Goal: Find specific page/section: Find specific page/section

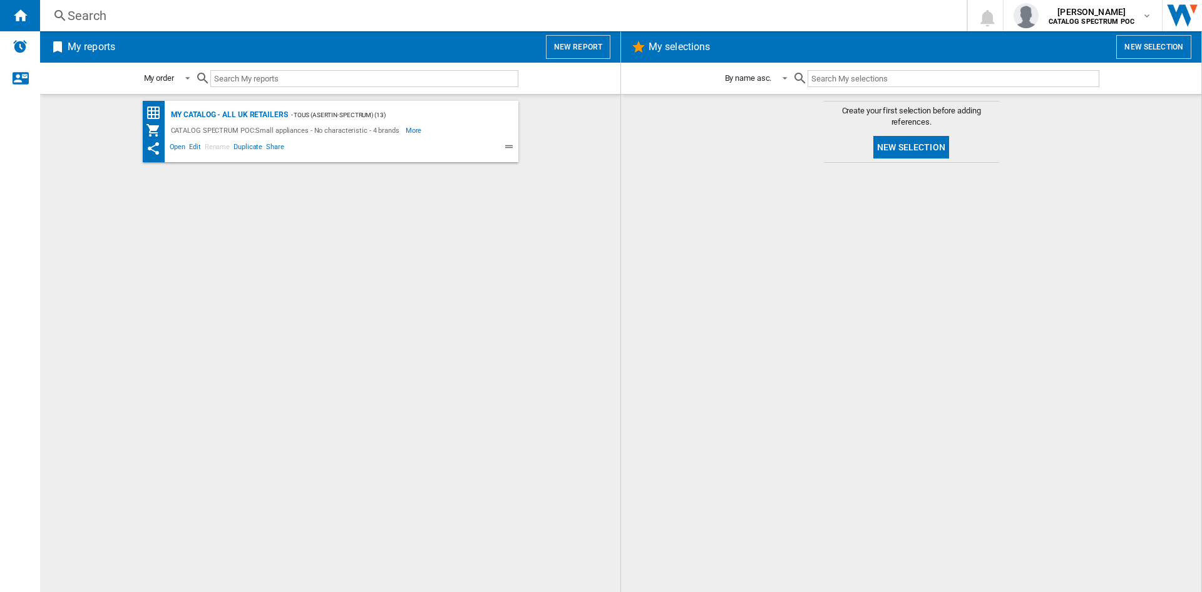
click at [937, 198] on div at bounding box center [911, 377] width 555 height 416
click at [1058, 197] on div at bounding box center [911, 377] width 555 height 416
click at [822, 82] on input "text" at bounding box center [953, 78] width 291 height 17
type input "S1370"
click at [299, 119] on div "- TOUS (asertin-spectrum) (13)" at bounding box center [390, 115] width 205 height 16
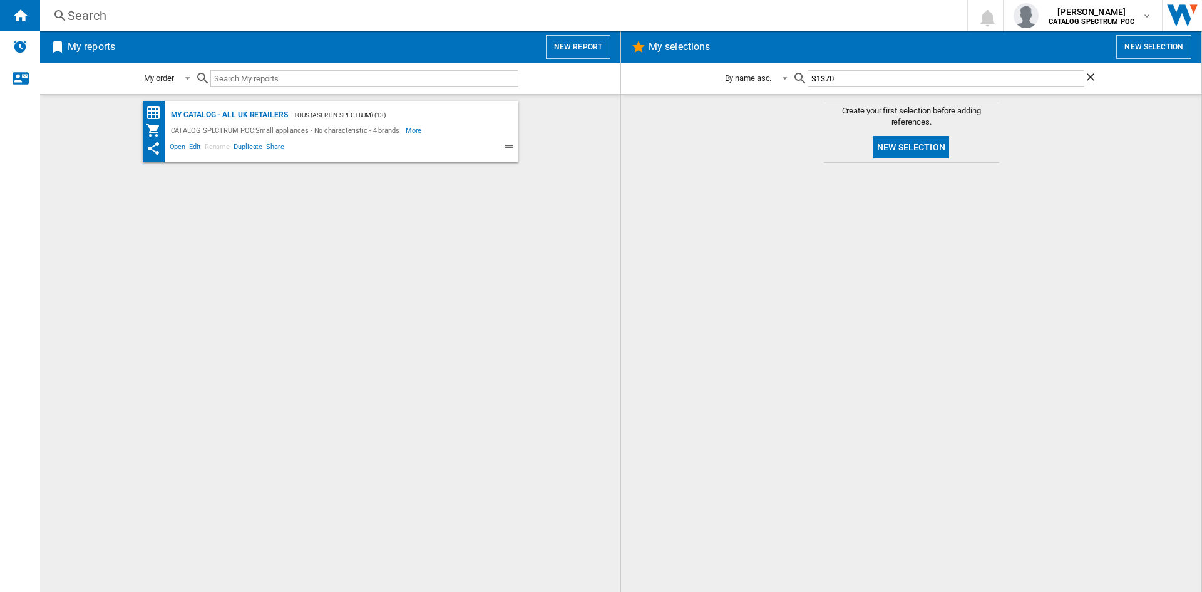
click at [1090, 79] on ng-md-icon "Clear search" at bounding box center [1091, 78] width 15 height 15
click at [227, 115] on div "My Catalog - all UK retailers" at bounding box center [228, 115] width 120 height 16
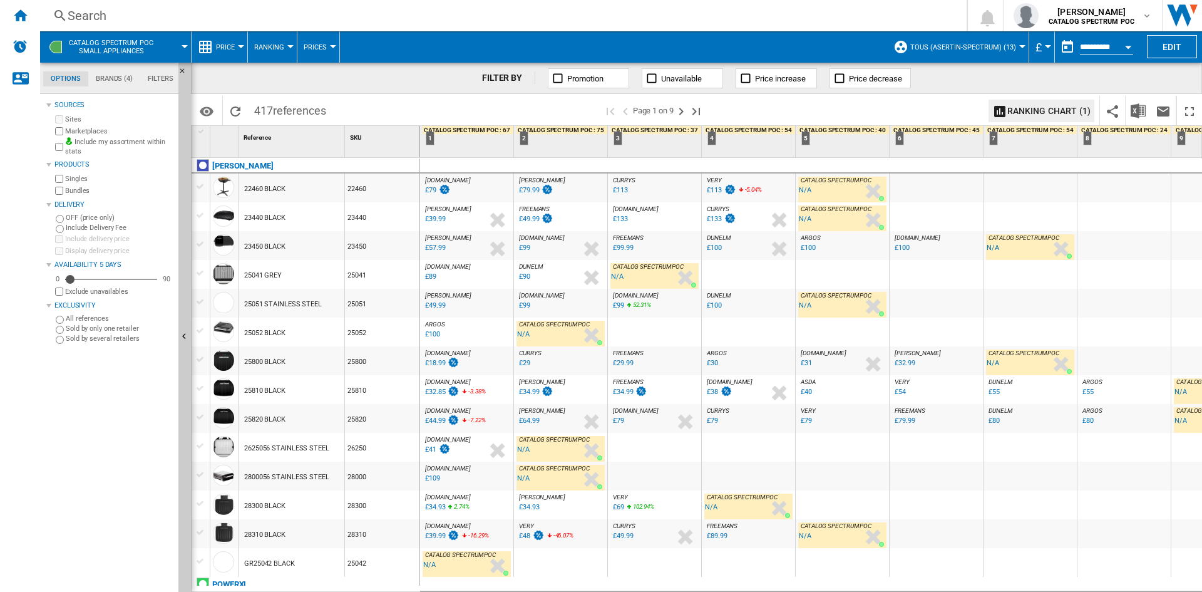
click at [940, 172] on div at bounding box center [937, 165] width 94 height 15
click at [950, 119] on span at bounding box center [848, 110] width 270 height 29
click at [1144, 19] on md-icon "button" at bounding box center [1147, 16] width 10 height 10
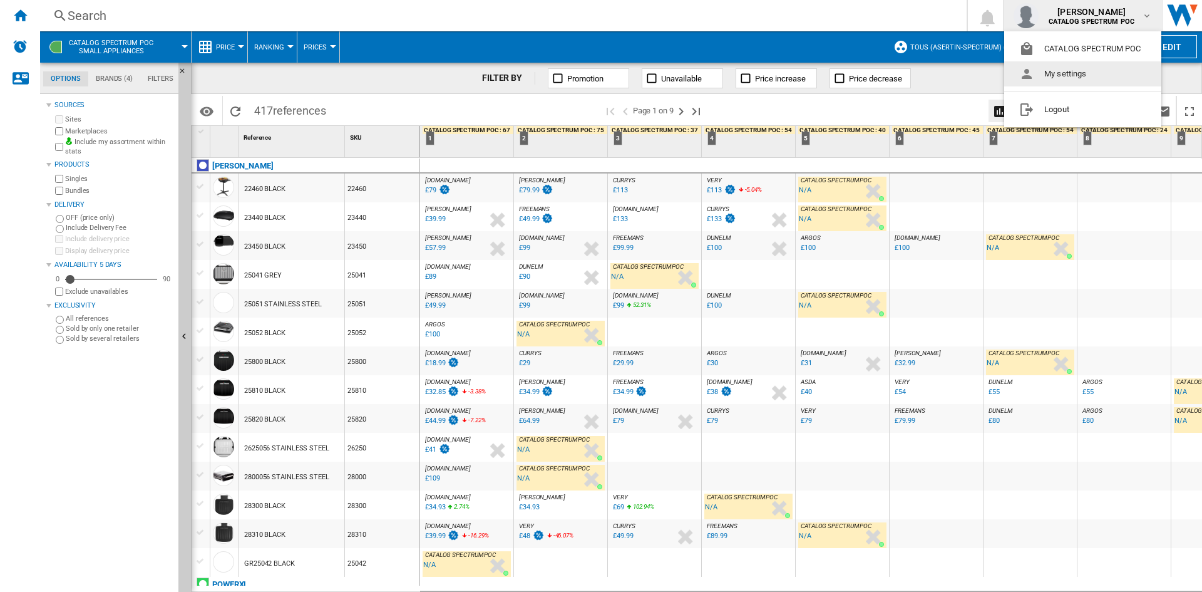
click at [857, 23] on md-backdrop at bounding box center [601, 296] width 1202 height 592
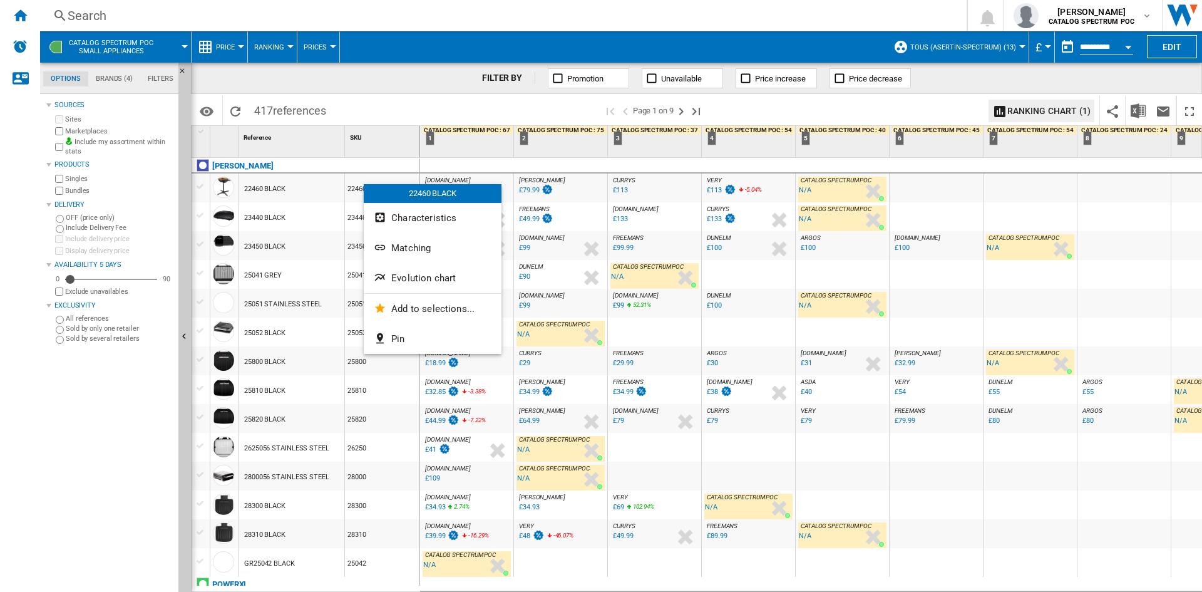
click at [386, 108] on div at bounding box center [601, 296] width 1202 height 592
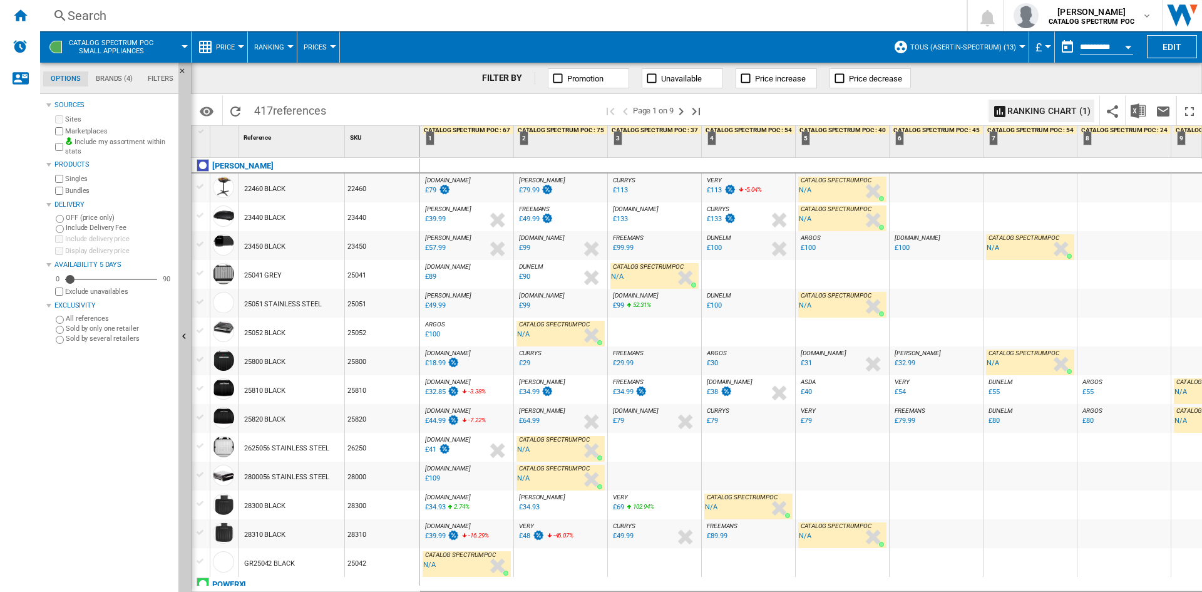
click at [1014, 44] on button "TOUS (asertin-spectrum) (13)" at bounding box center [966, 46] width 112 height 31
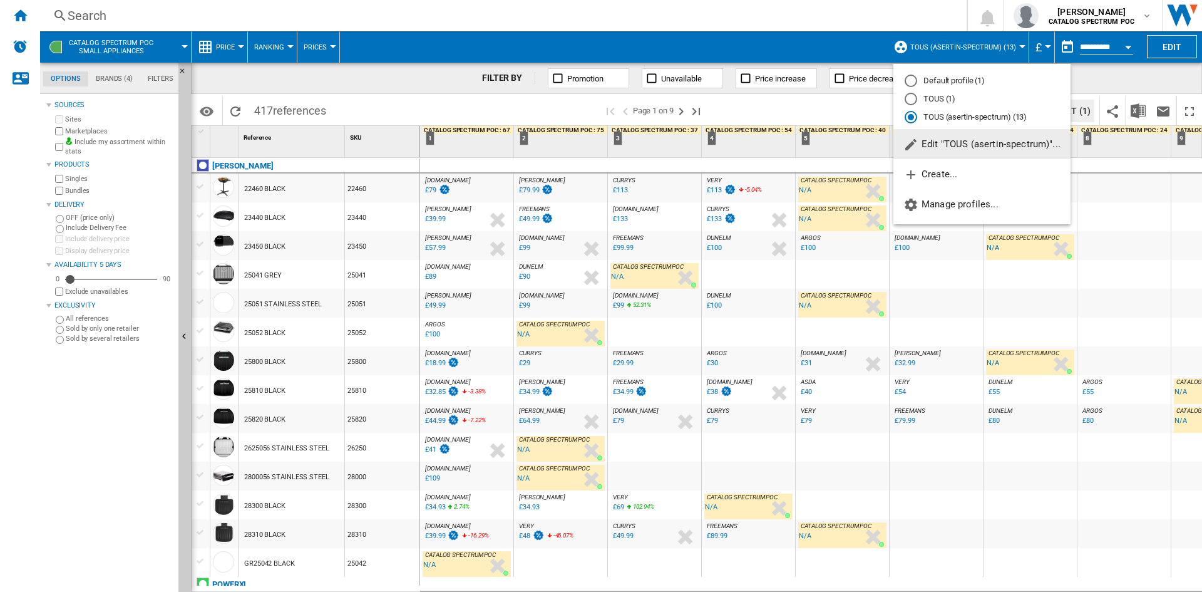
click at [836, 52] on md-backdrop at bounding box center [601, 296] width 1202 height 592
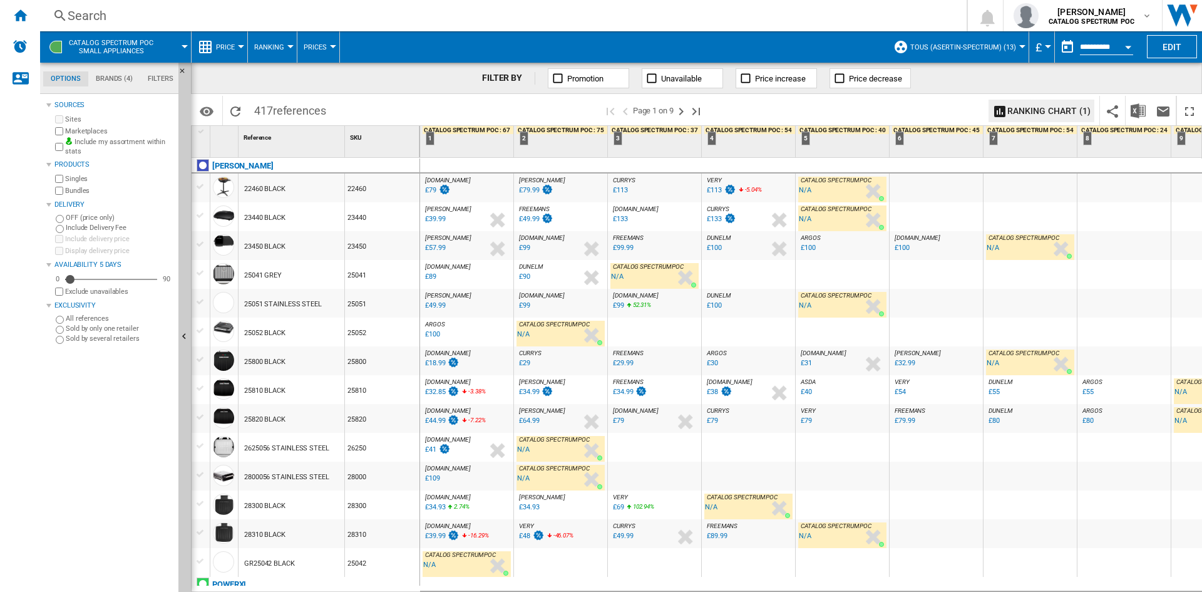
click at [399, 292] on div "25051" at bounding box center [382, 303] width 75 height 29
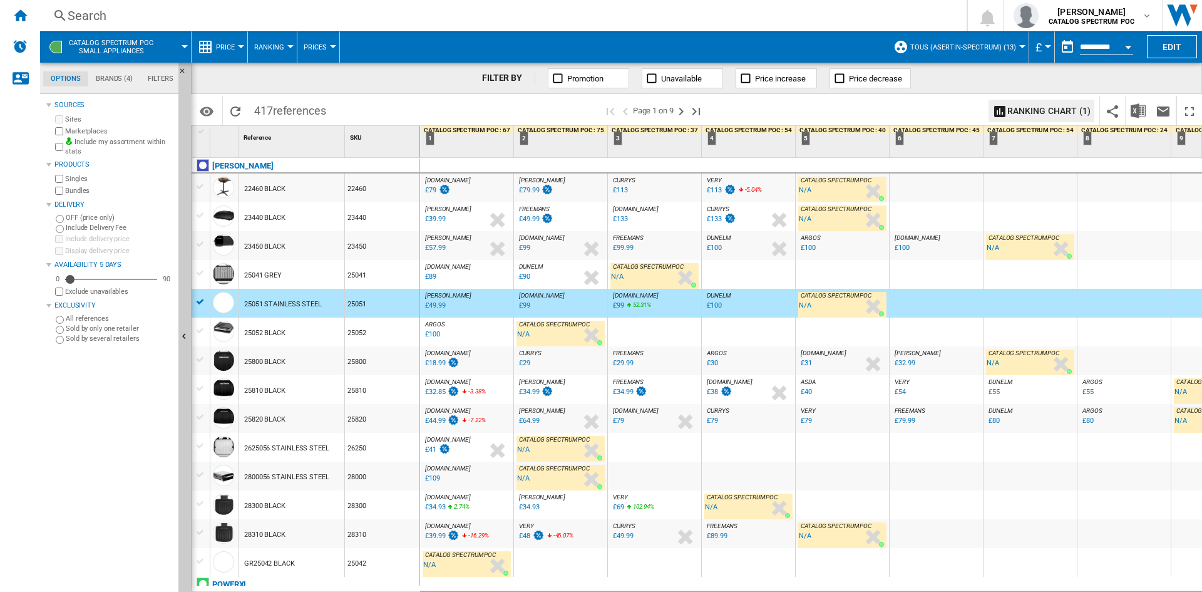
click at [197, 302] on div at bounding box center [200, 301] width 13 height 11
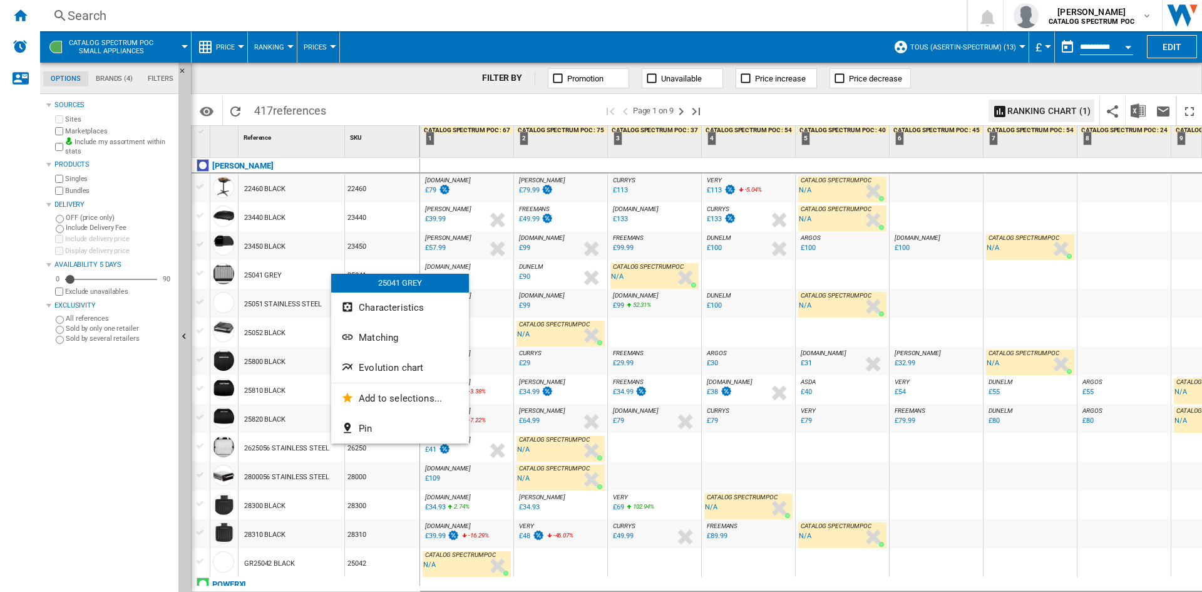
click at [391, 80] on div at bounding box center [601, 296] width 1202 height 592
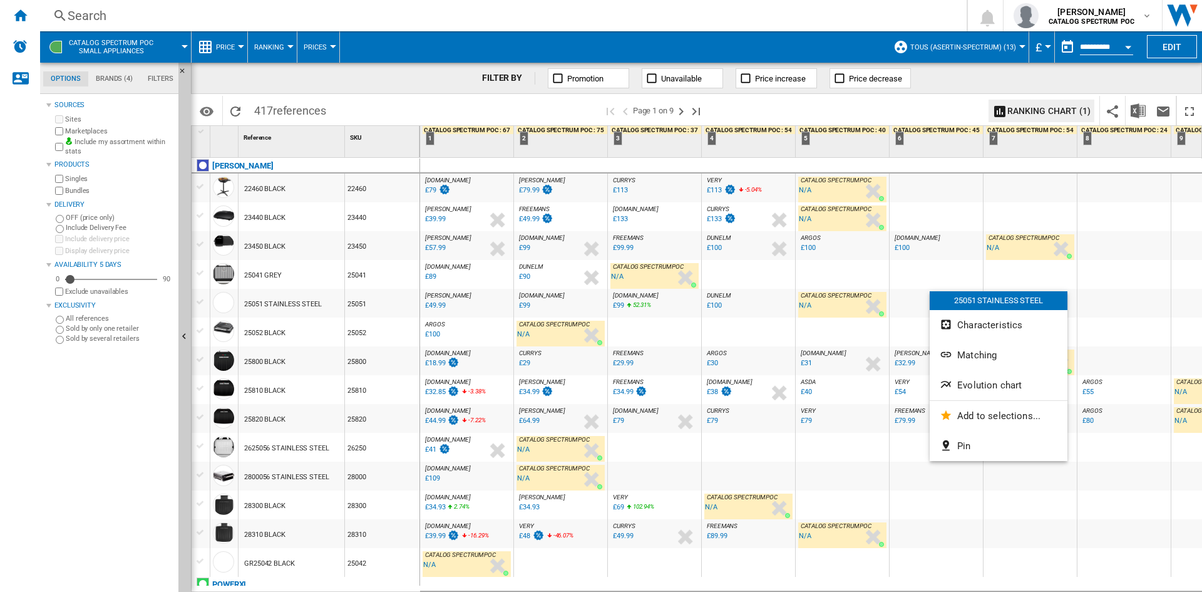
click at [928, 144] on div at bounding box center [601, 296] width 1202 height 592
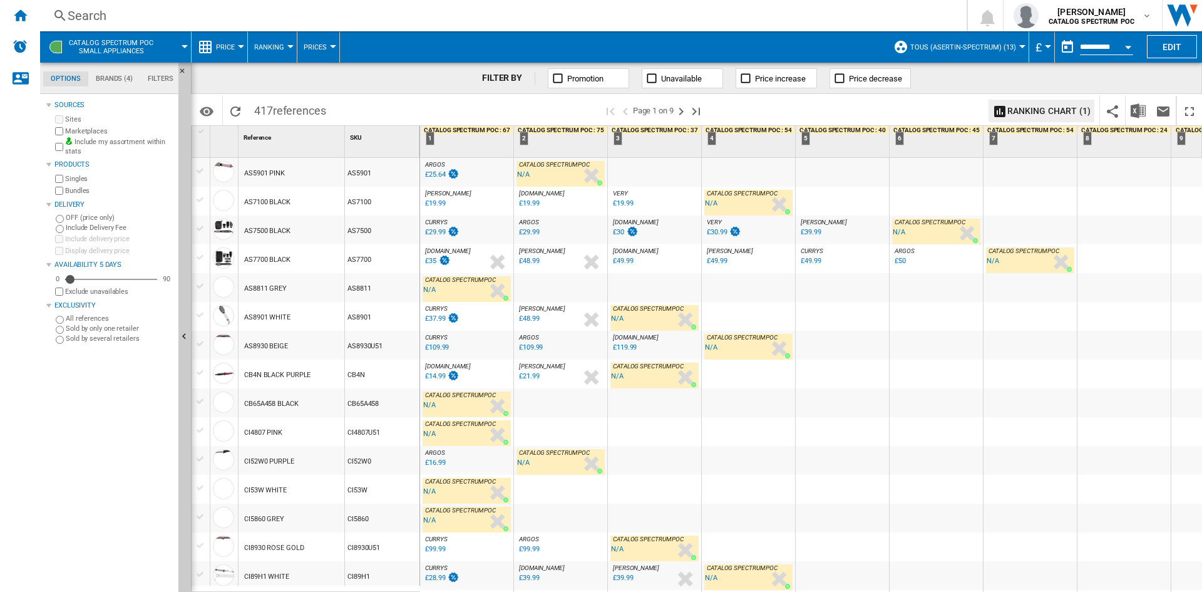
scroll to position [1050, 0]
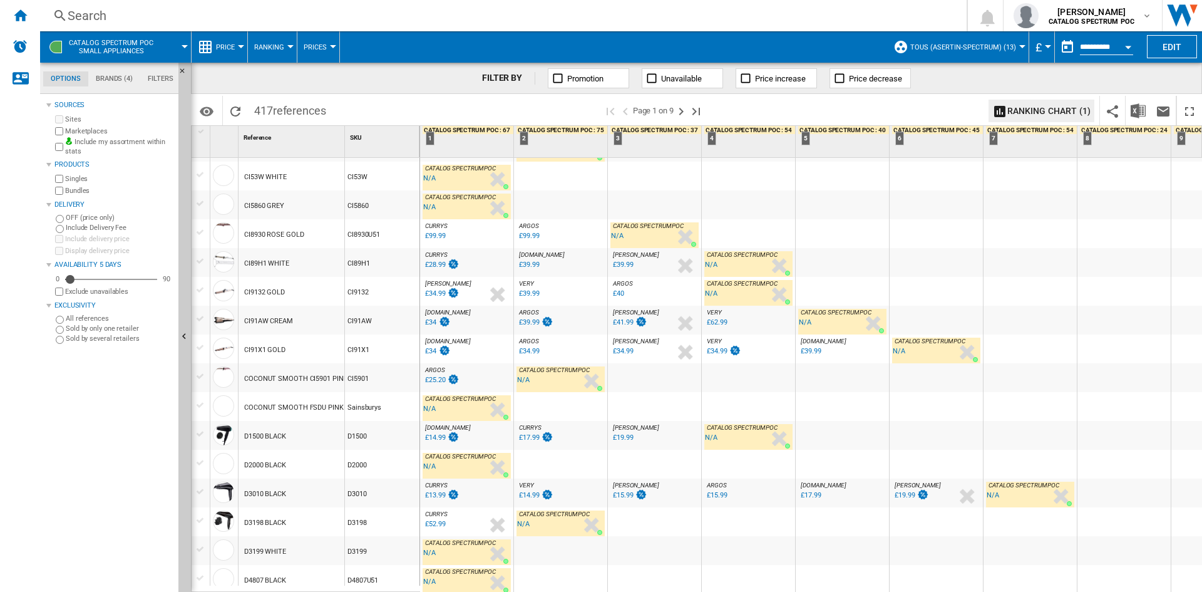
drag, startPoint x: 380, startPoint y: 115, endPoint x: 898, endPoint y: 235, distance: 532.3
click at [898, 235] on div at bounding box center [936, 233] width 93 height 29
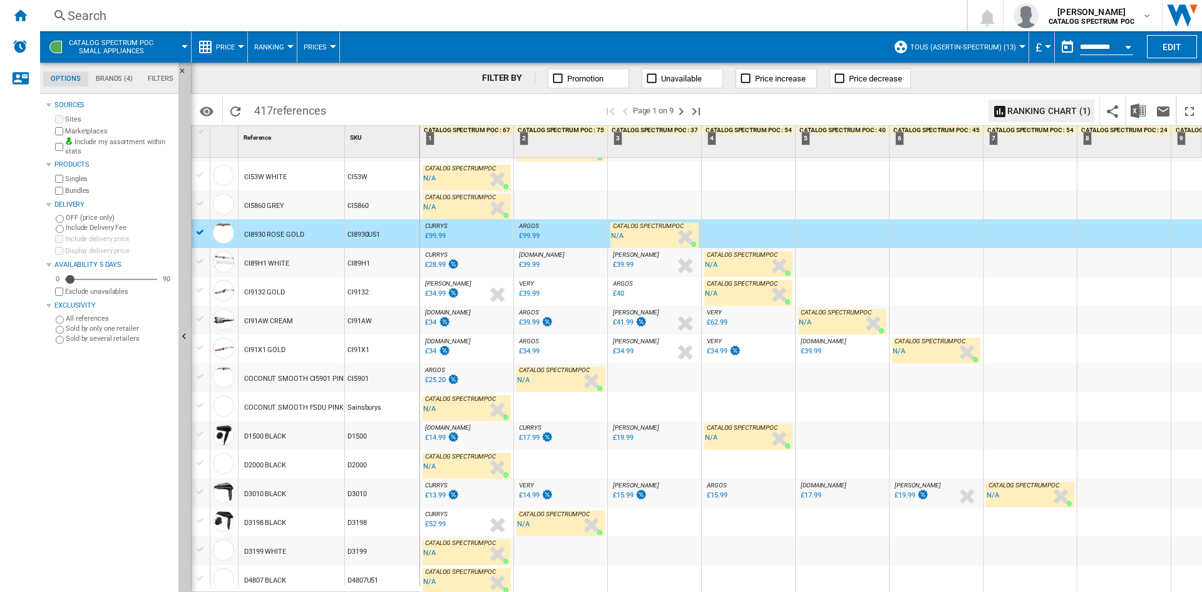
click at [768, 102] on span at bounding box center [848, 110] width 270 height 29
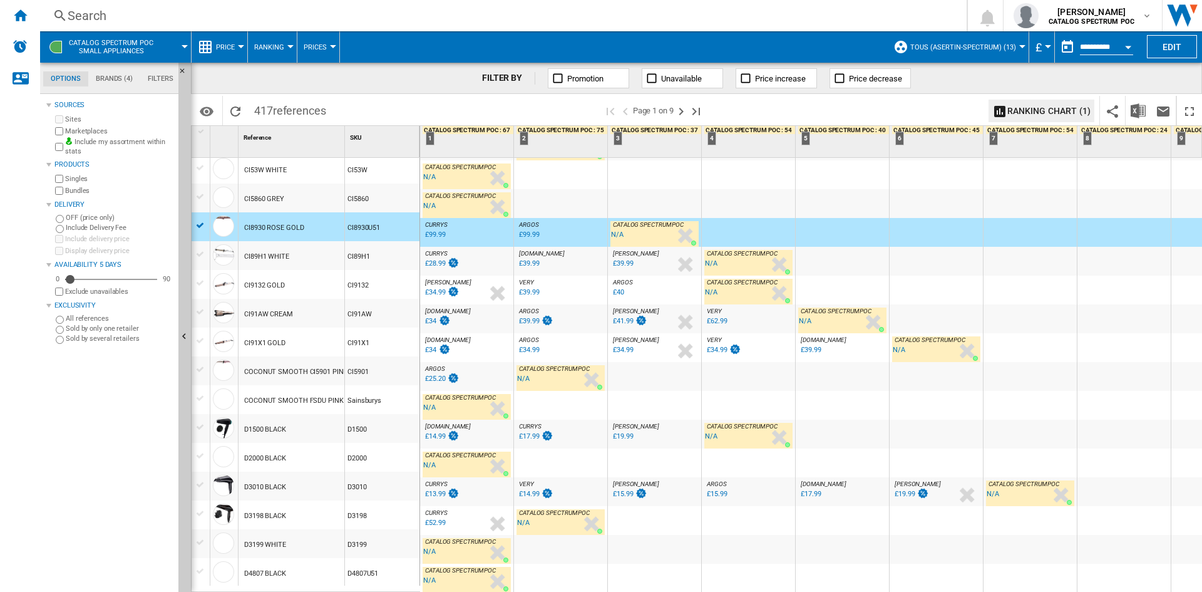
scroll to position [1058, 0]
click at [682, 110] on ng-md-icon "Next page" at bounding box center [681, 111] width 15 height 15
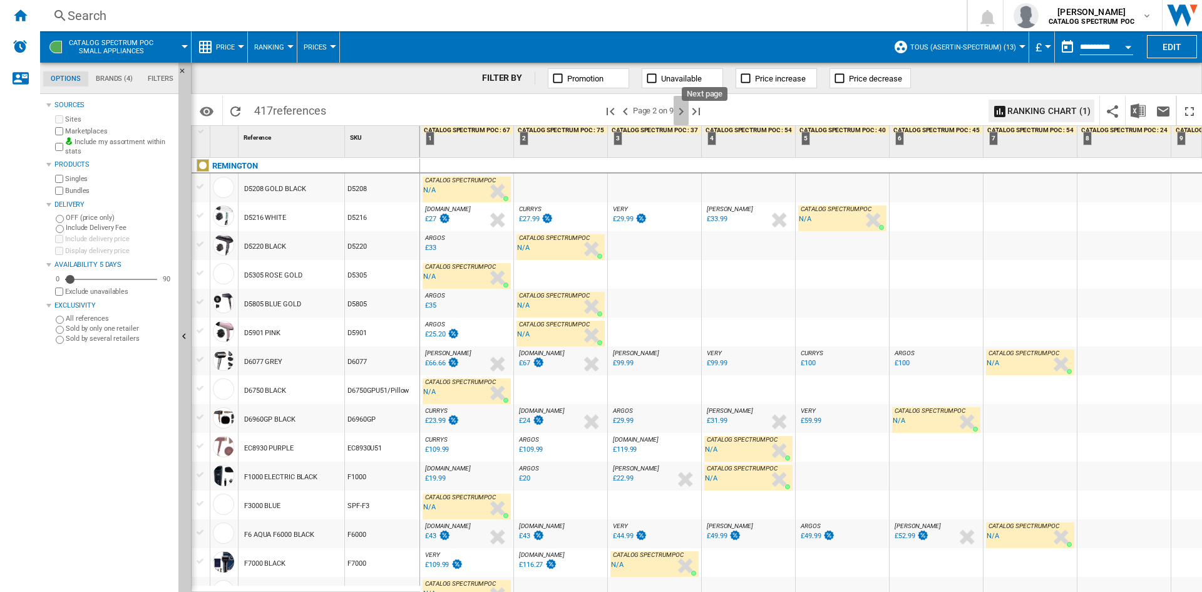
click at [678, 114] on ng-md-icon "Next page" at bounding box center [681, 111] width 15 height 15
